Goal: Task Accomplishment & Management: Manage account settings

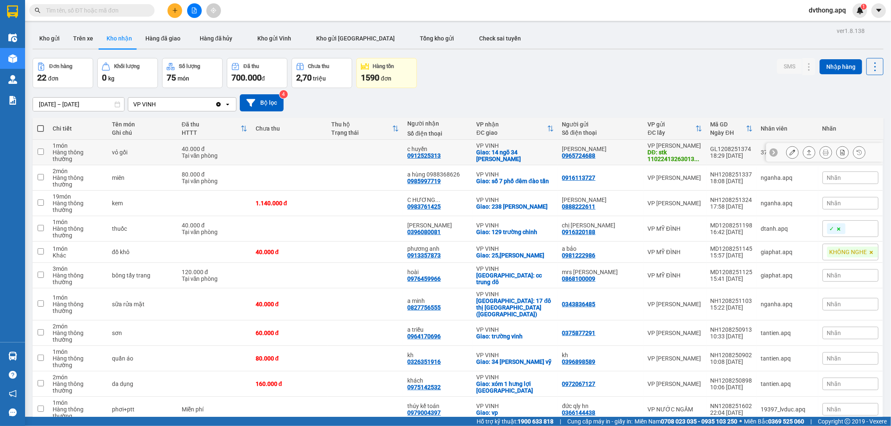
click at [362, 153] on td at bounding box center [365, 152] width 76 height 25
checkbox input "true"
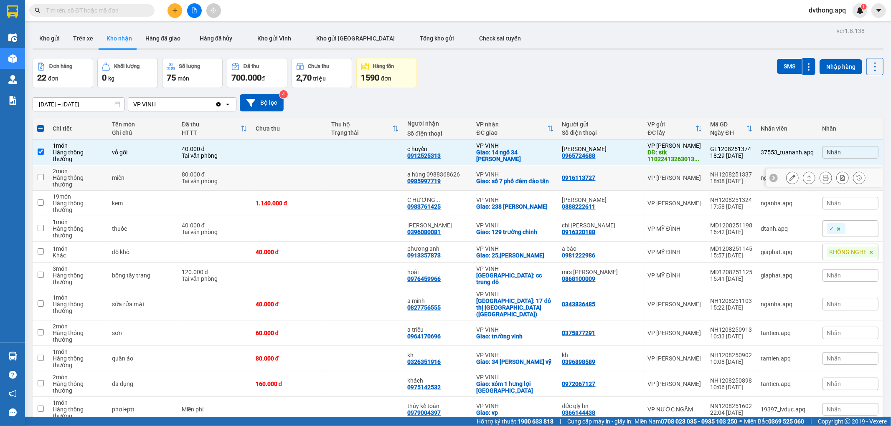
click at [361, 172] on td at bounding box center [365, 177] width 76 height 25
checkbox input "true"
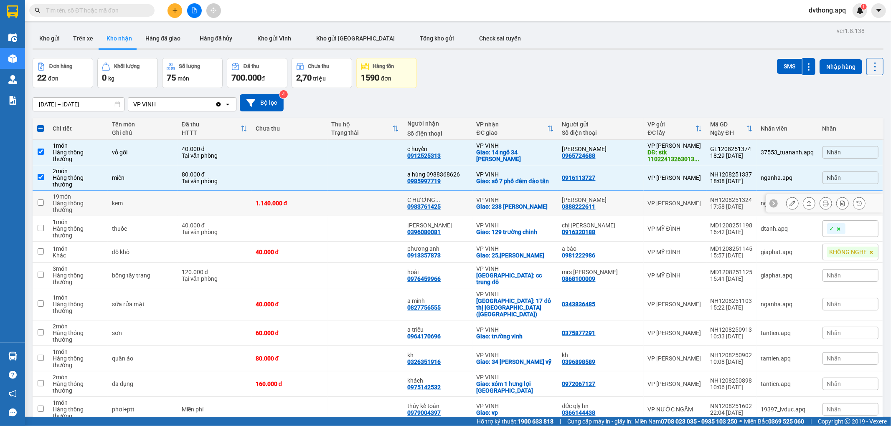
click at [363, 206] on td at bounding box center [365, 203] width 76 height 25
checkbox input "true"
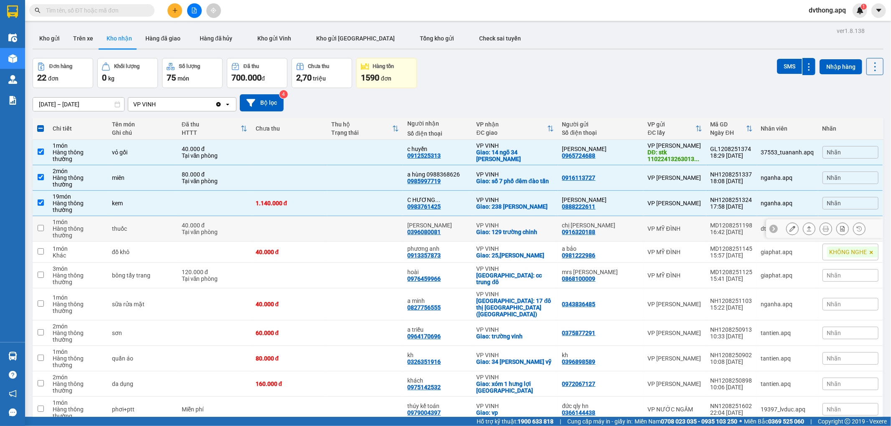
click at [361, 216] on td at bounding box center [365, 228] width 76 height 25
checkbox input "true"
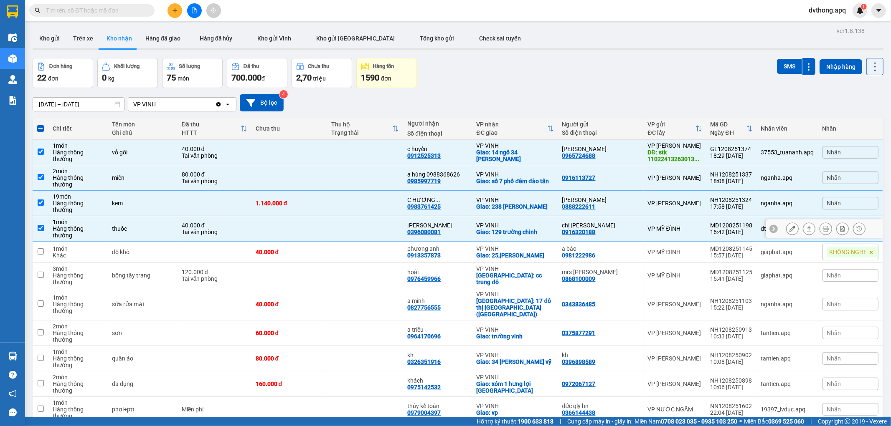
scroll to position [46, 0]
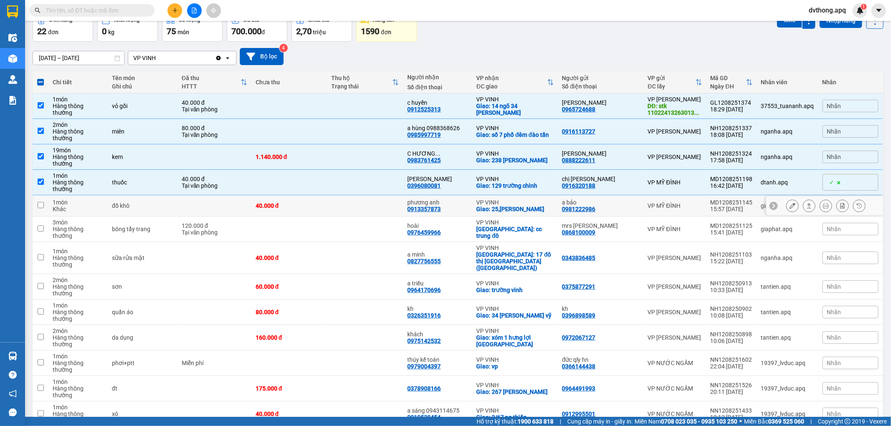
click at [366, 200] on td at bounding box center [365, 205] width 76 height 21
checkbox input "true"
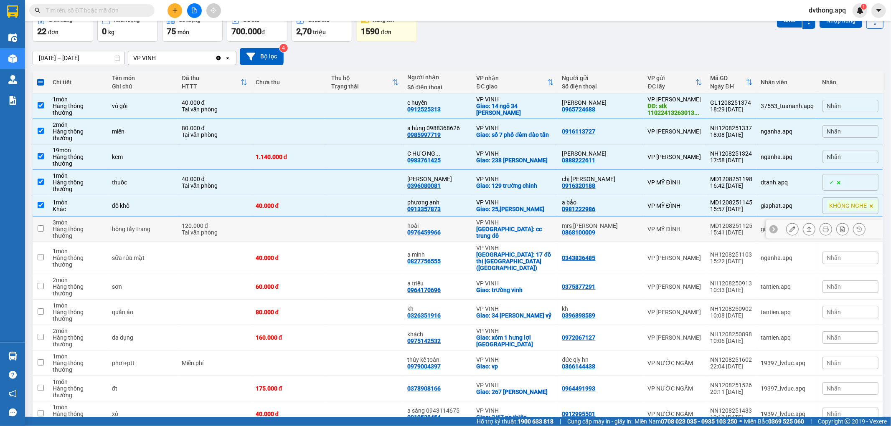
click at [368, 217] on td at bounding box center [365, 229] width 76 height 25
checkbox input "true"
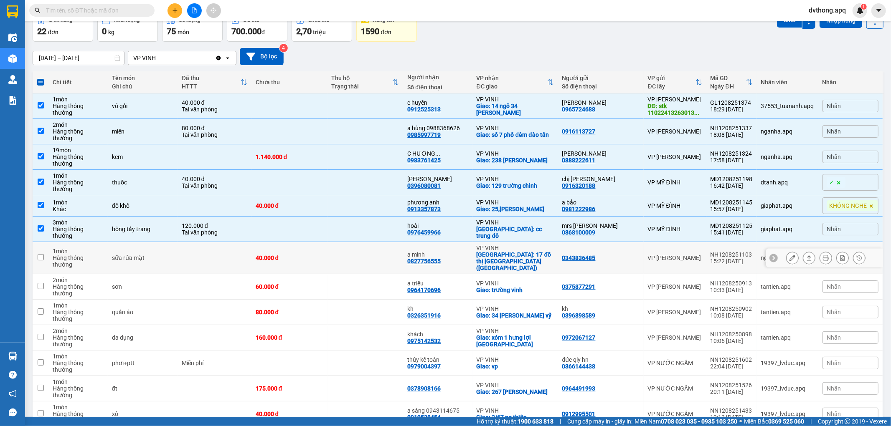
click at [375, 242] on td at bounding box center [365, 258] width 76 height 32
checkbox input "true"
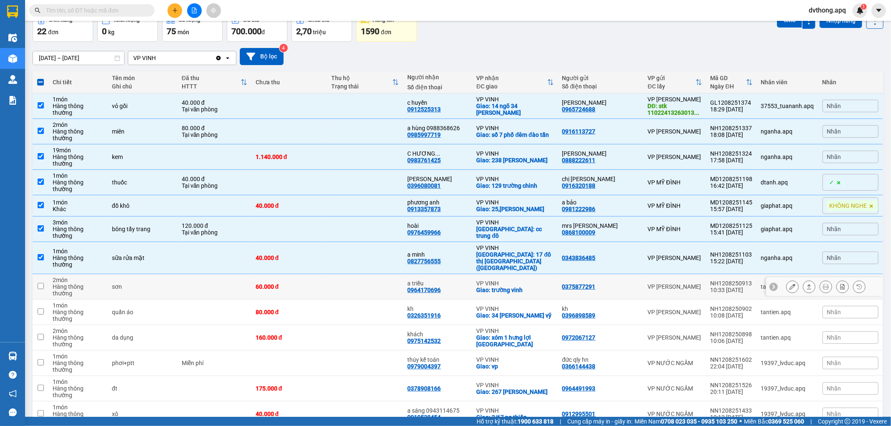
click at [374, 274] on td at bounding box center [365, 286] width 76 height 25
checkbox input "true"
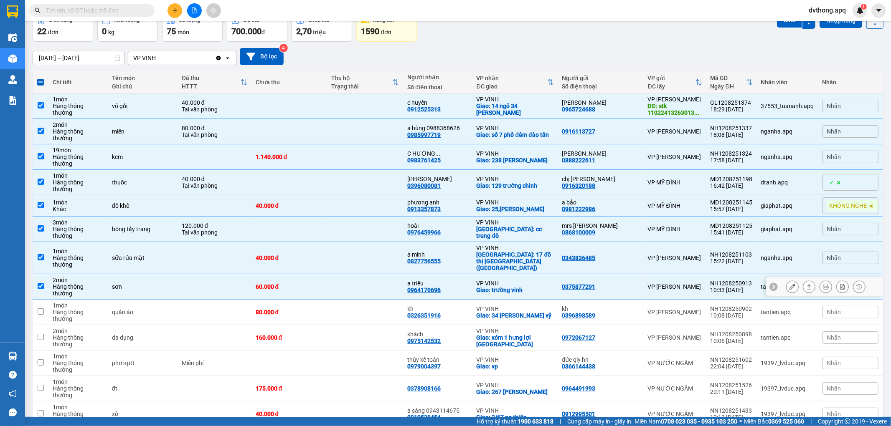
scroll to position [93, 0]
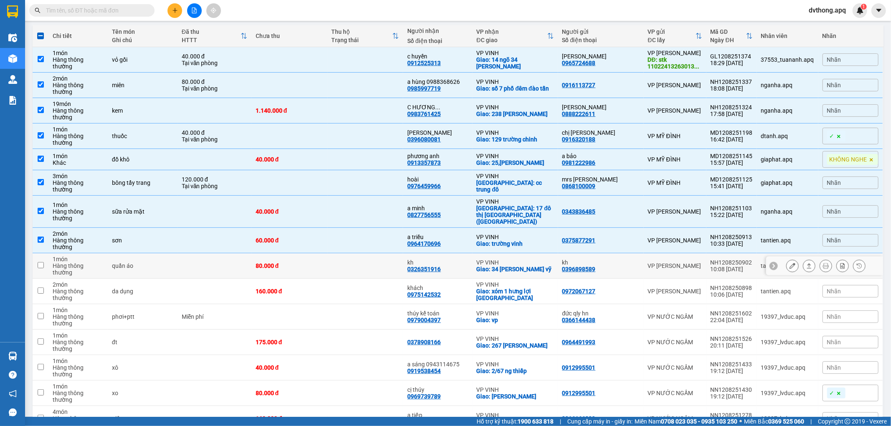
click at [376, 253] on td at bounding box center [365, 265] width 76 height 25
checkbox input "true"
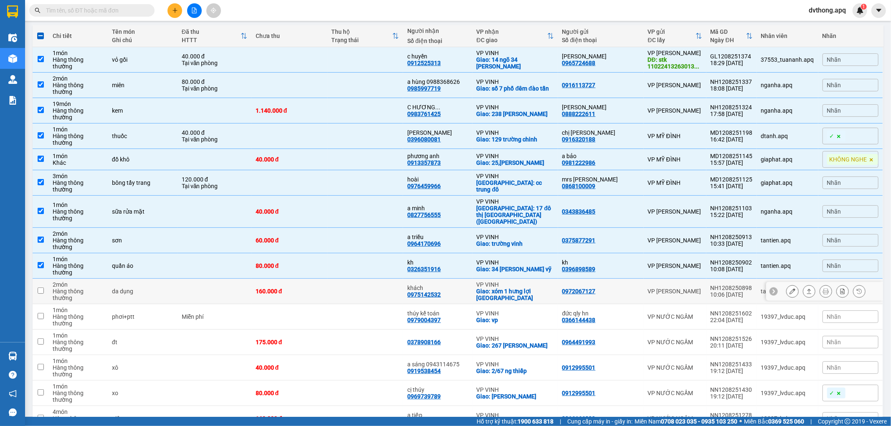
click at [385, 279] on td at bounding box center [365, 291] width 76 height 25
checkbox input "true"
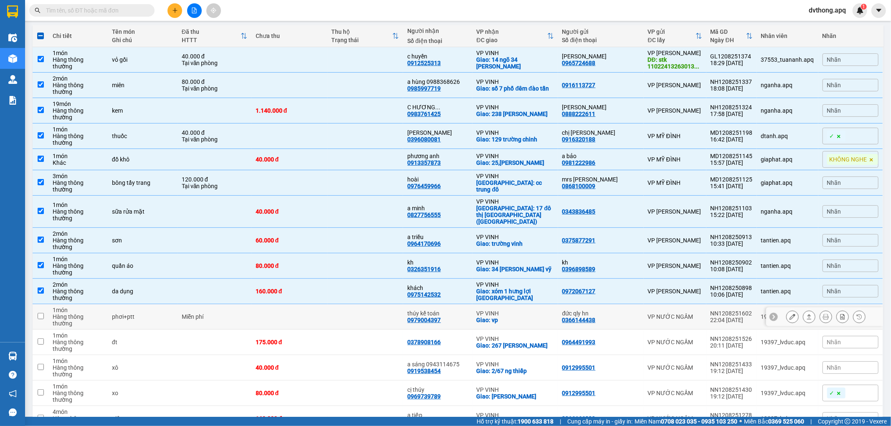
click at [386, 304] on td at bounding box center [365, 316] width 76 height 25
checkbox input "true"
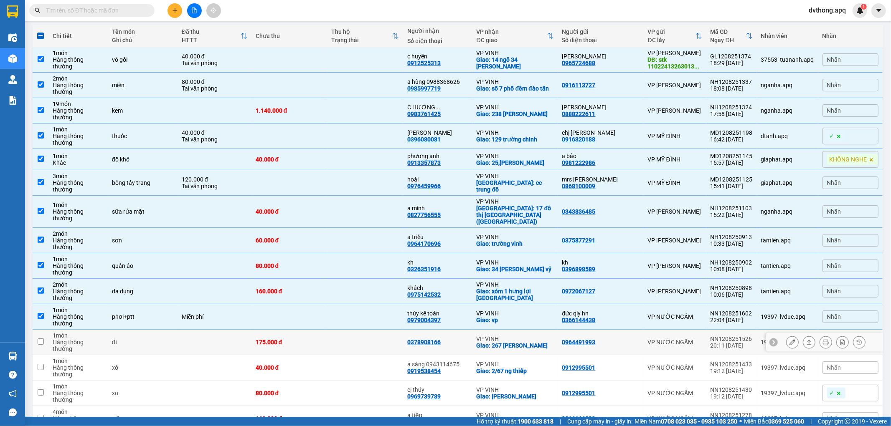
click at [393, 330] on td at bounding box center [365, 342] width 76 height 25
checkbox input "true"
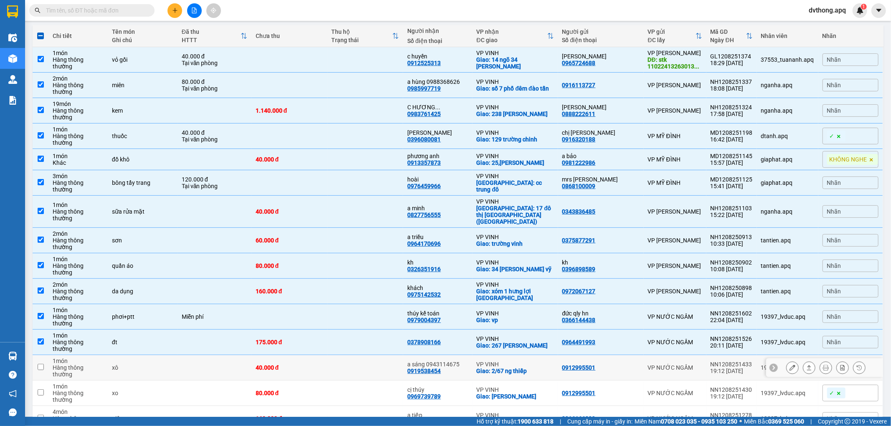
click at [385, 355] on td at bounding box center [365, 367] width 76 height 25
checkbox input "true"
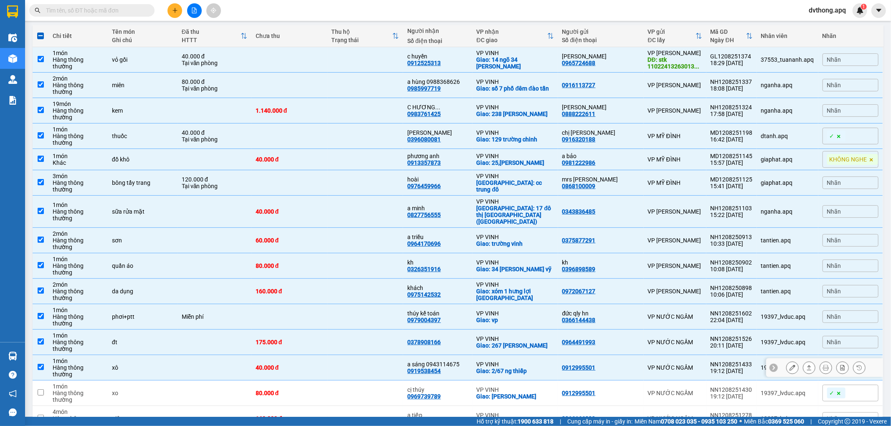
scroll to position [139, 0]
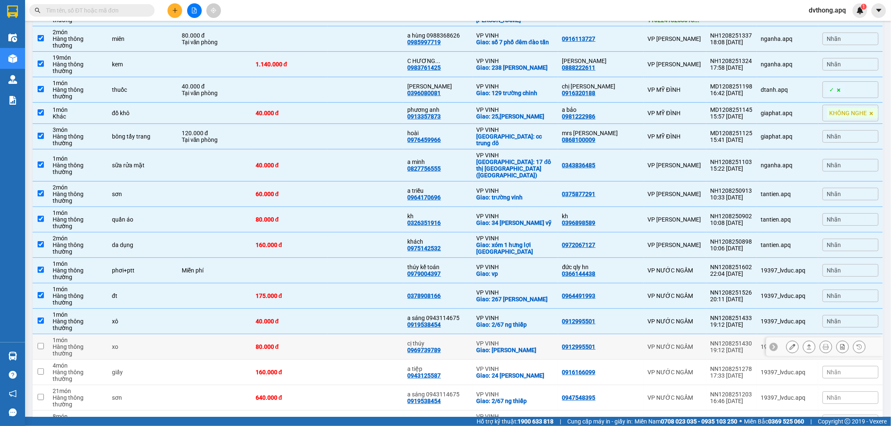
click at [379, 334] on td at bounding box center [365, 346] width 76 height 25
checkbox input "true"
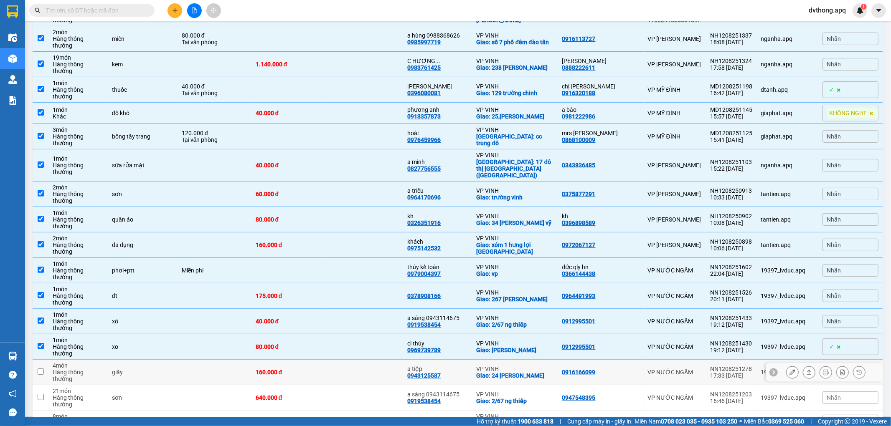
click at [385, 360] on td at bounding box center [365, 372] width 76 height 25
checkbox input "true"
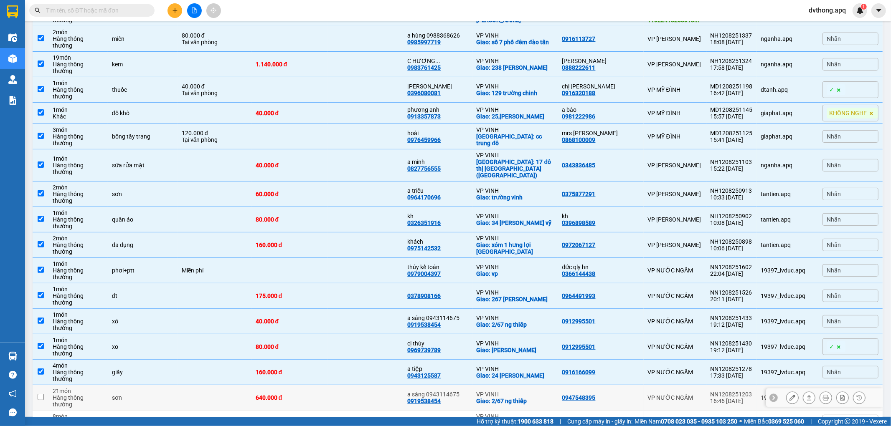
click at [385, 385] on td at bounding box center [365, 397] width 76 height 25
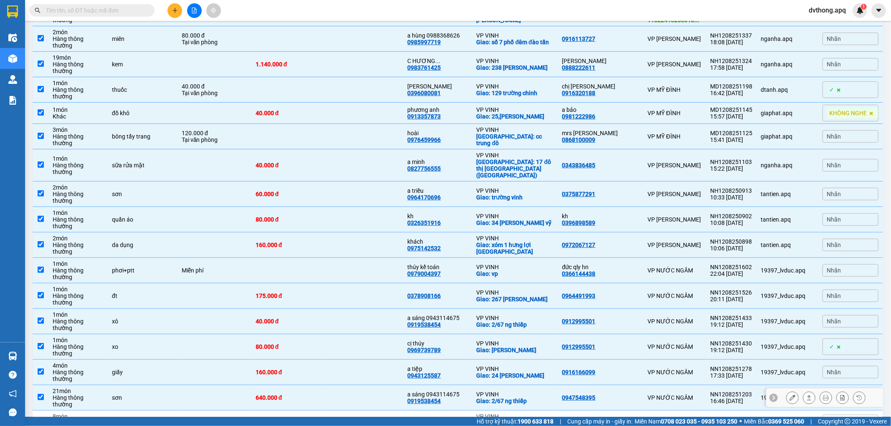
checkbox input "true"
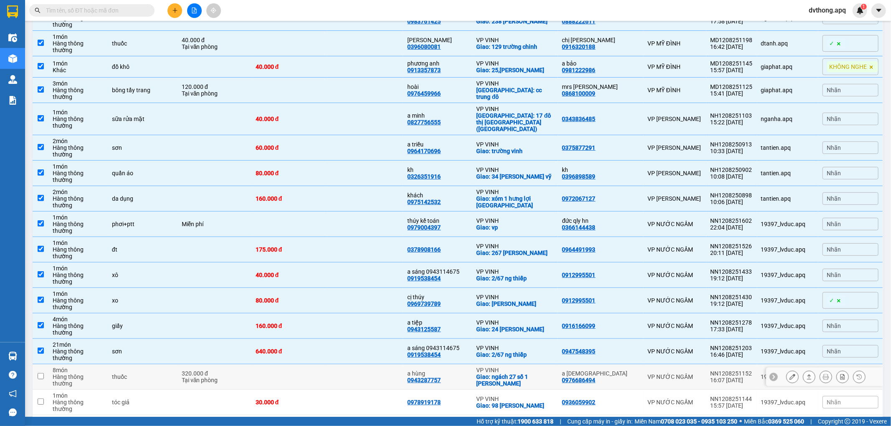
click at [376, 365] on td at bounding box center [365, 377] width 76 height 25
checkbox input "true"
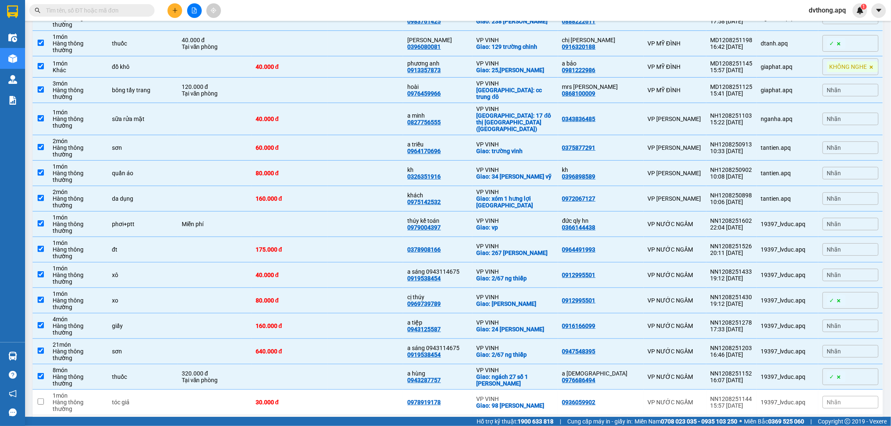
click at [380, 416] on td at bounding box center [365, 428] width 76 height 25
checkbox input "true"
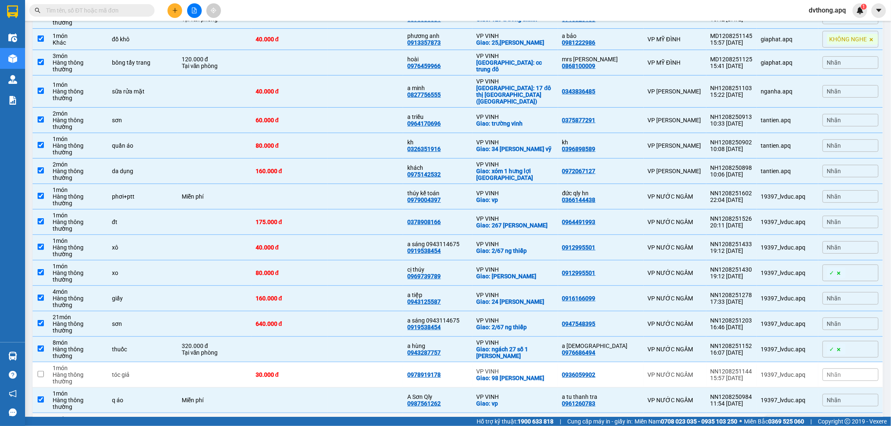
click at [383, 413] on td at bounding box center [365, 425] width 76 height 25
checkbox input "true"
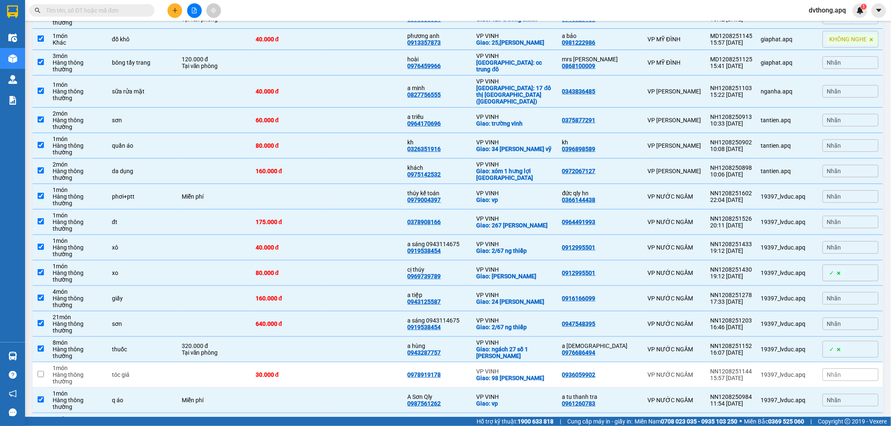
checkbox input "true"
